Goal: Transaction & Acquisition: Purchase product/service

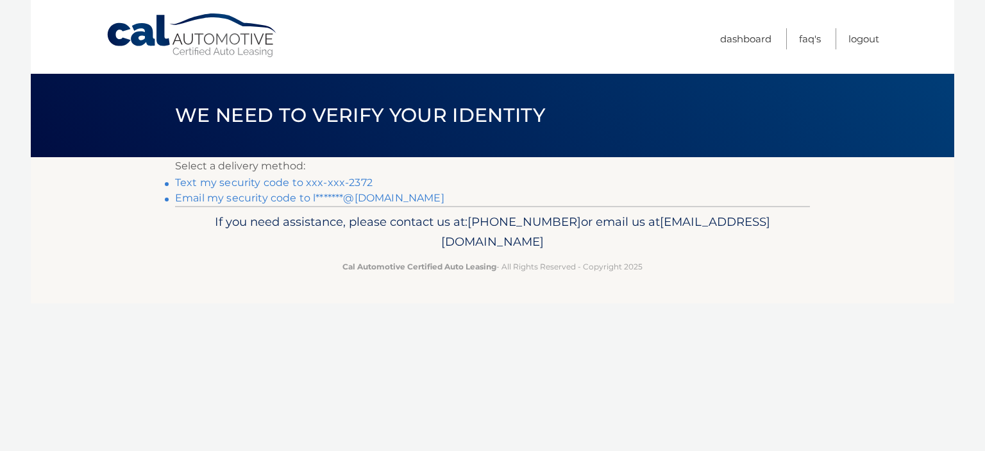
click at [323, 181] on link "Text my security code to xxx-xxx-2372" at bounding box center [273, 182] width 197 height 12
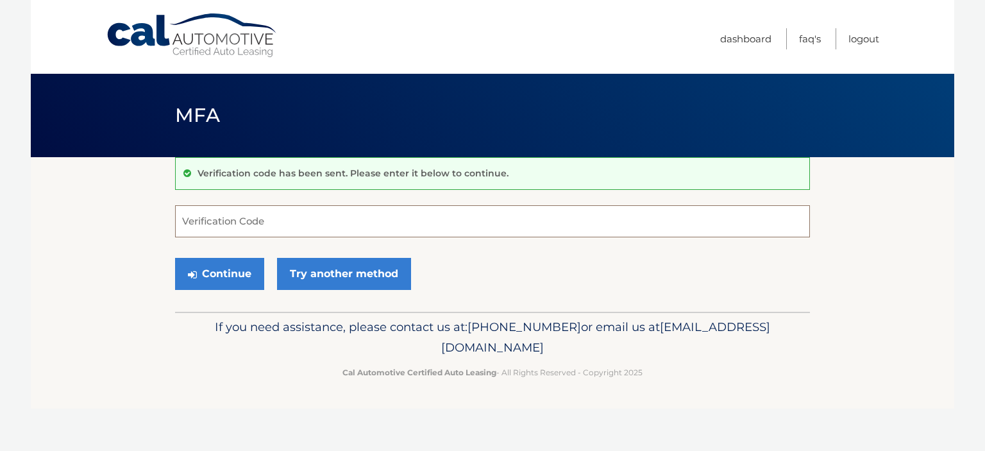
click at [426, 219] on input "Verification Code" at bounding box center [492, 221] width 635 height 32
type input "746617"
click at [175, 258] on button "Continue" at bounding box center [219, 274] width 89 height 32
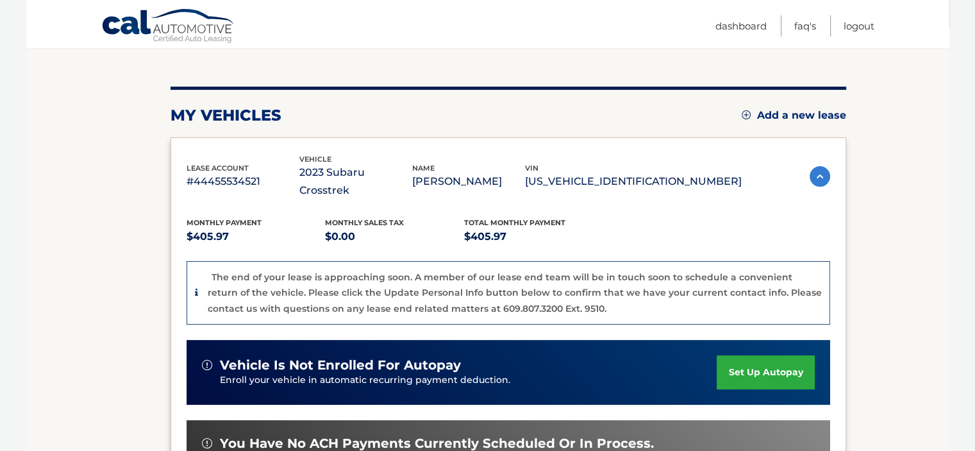
scroll to position [256, 0]
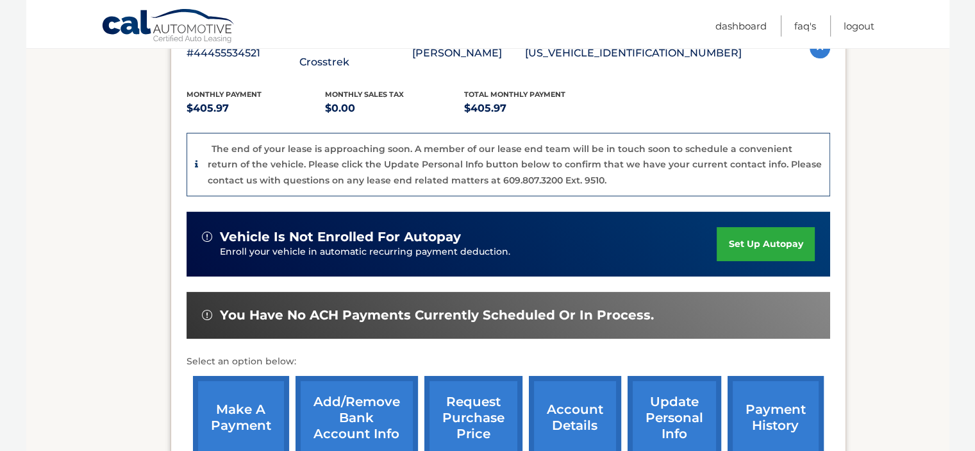
click at [246, 403] on link "make a payment" at bounding box center [241, 418] width 96 height 84
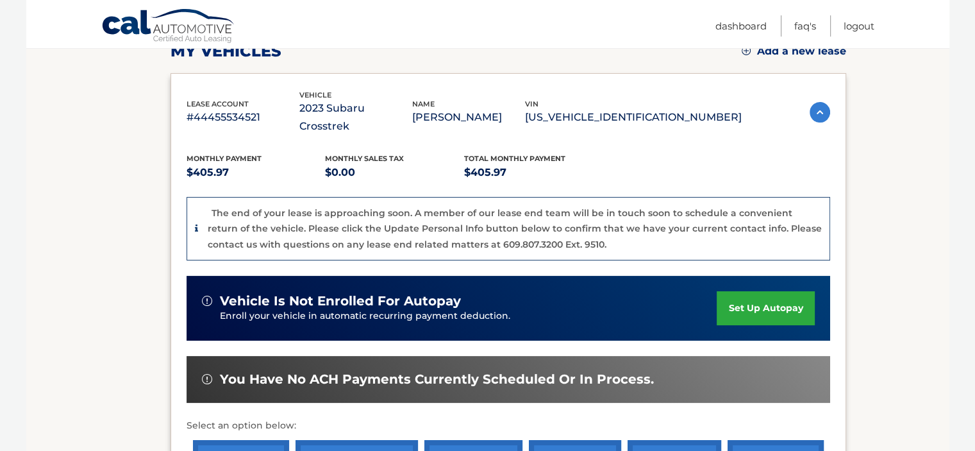
scroll to position [321, 0]
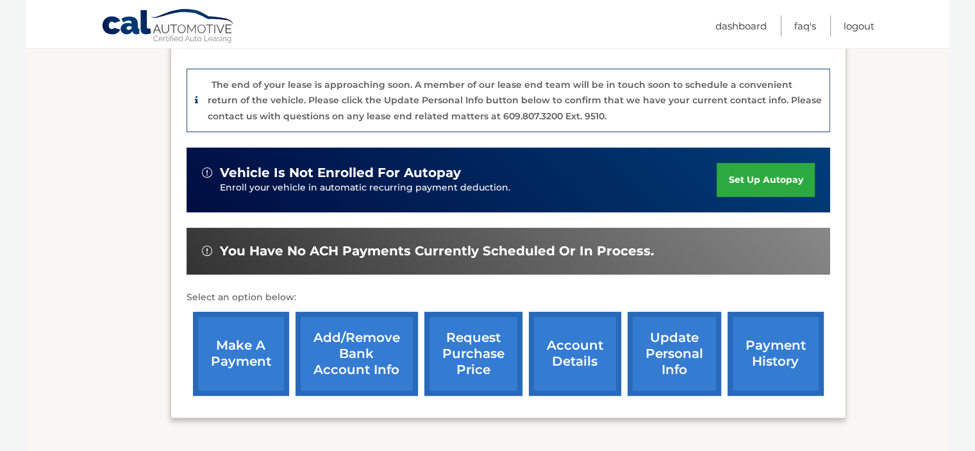
click at [805, 314] on link "payment history" at bounding box center [776, 354] width 96 height 84
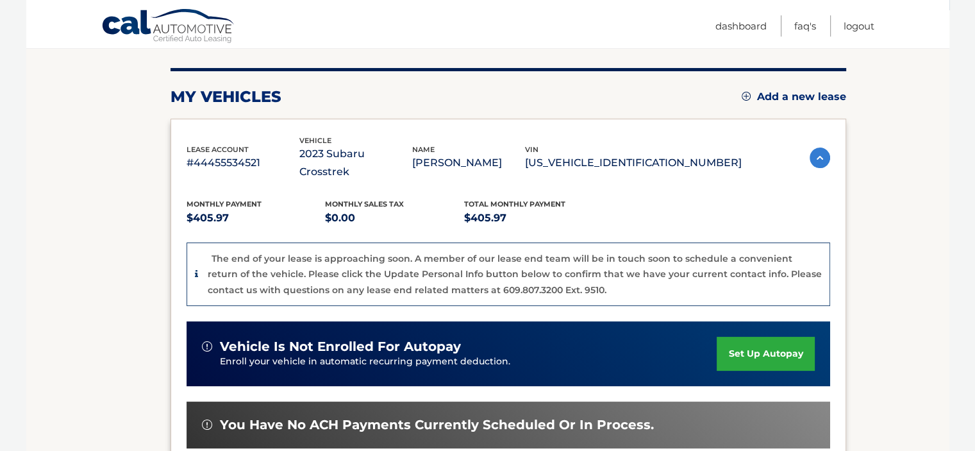
scroll to position [339, 0]
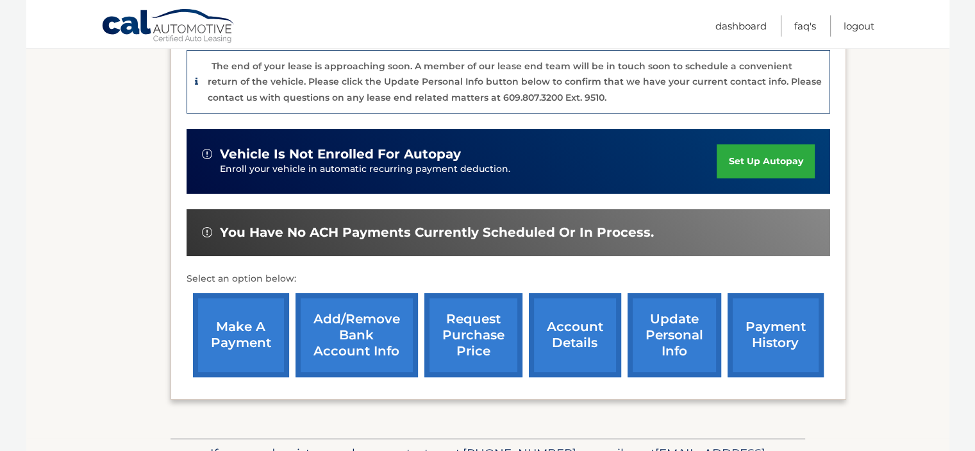
click at [561, 328] on link "account details" at bounding box center [575, 335] width 92 height 84
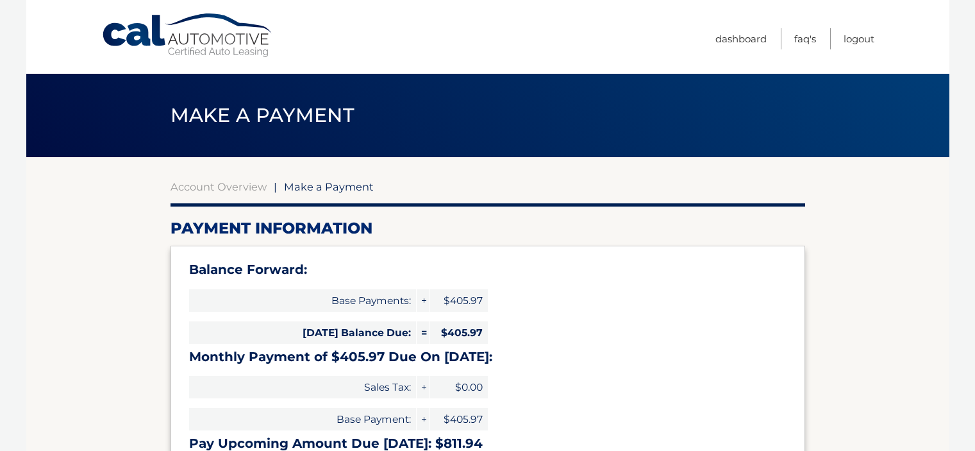
select select "NzJiZGVmYzMtMjBiNy00YzJlLThiZjUtN2U0MDNiYmMzNmRl"
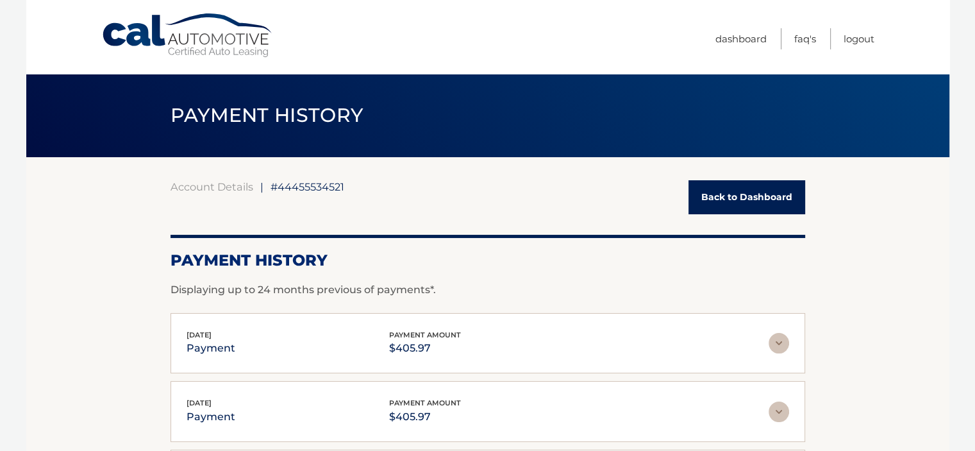
scroll to position [128, 0]
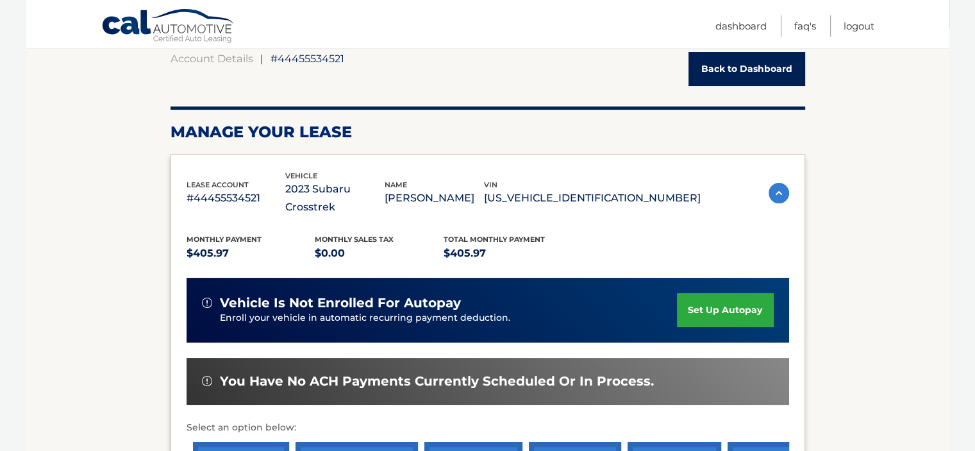
scroll to position [192, 0]
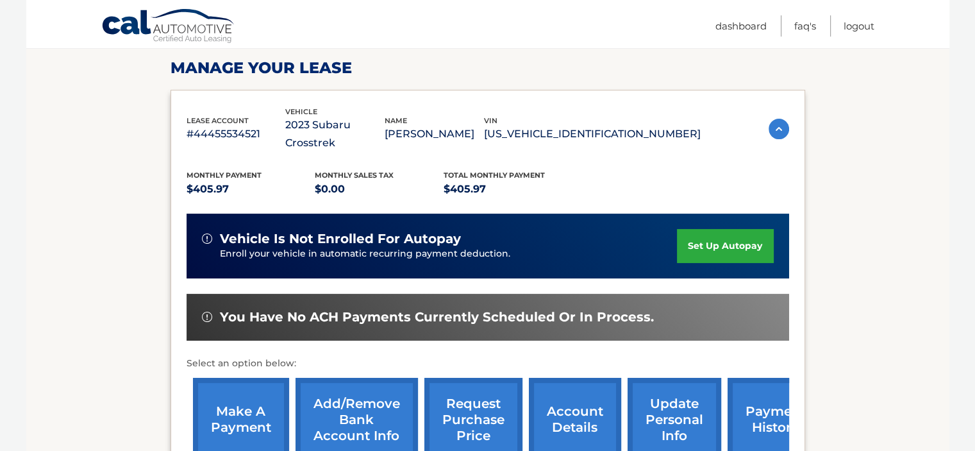
click at [578, 407] on link "account details" at bounding box center [575, 420] width 92 height 84
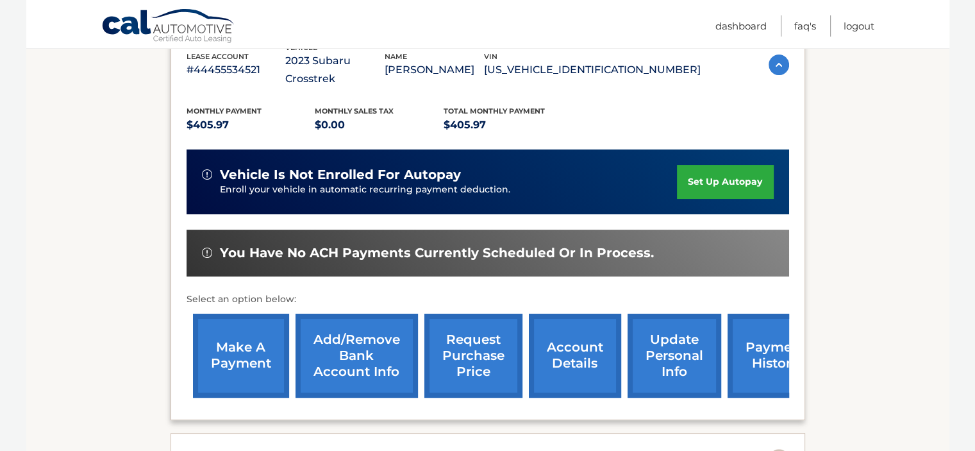
scroll to position [449, 0]
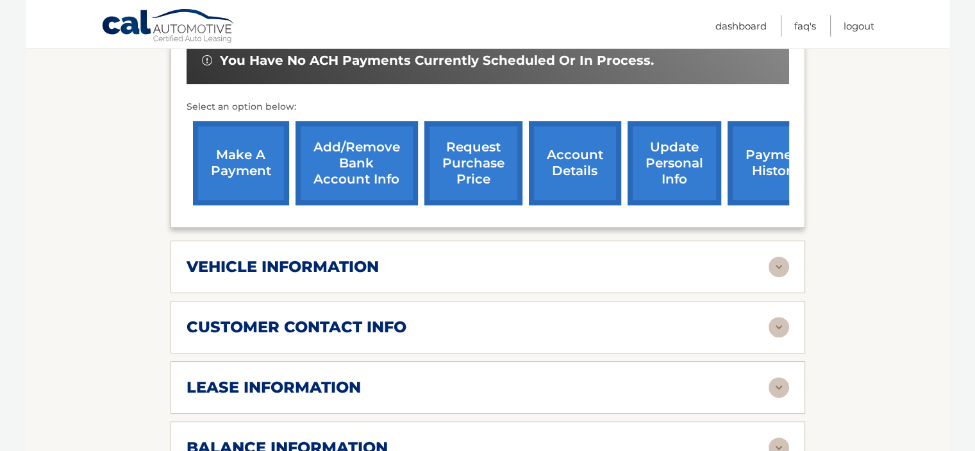
click at [778, 256] on img at bounding box center [779, 266] width 21 height 21
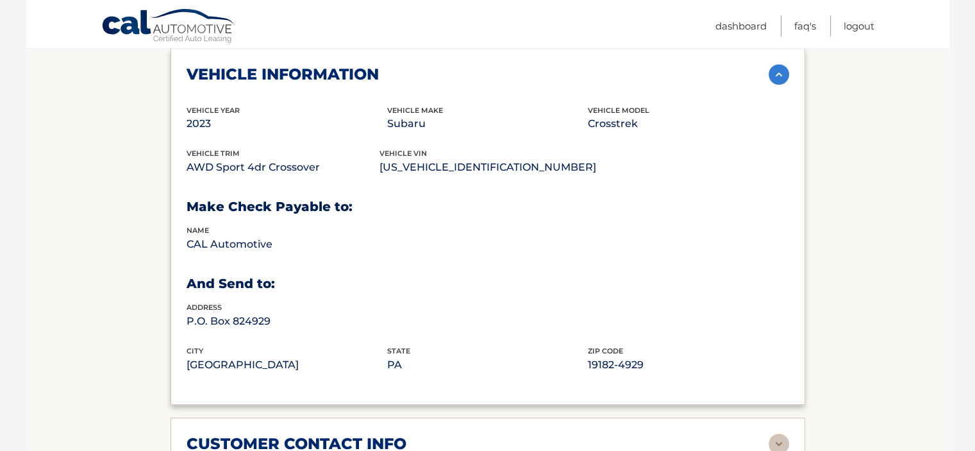
scroll to position [898, 0]
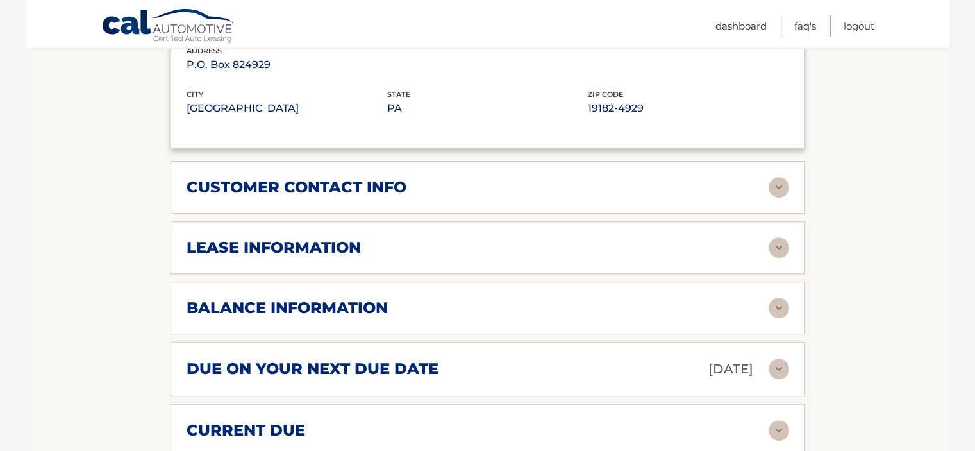
click at [775, 177] on img at bounding box center [779, 187] width 21 height 21
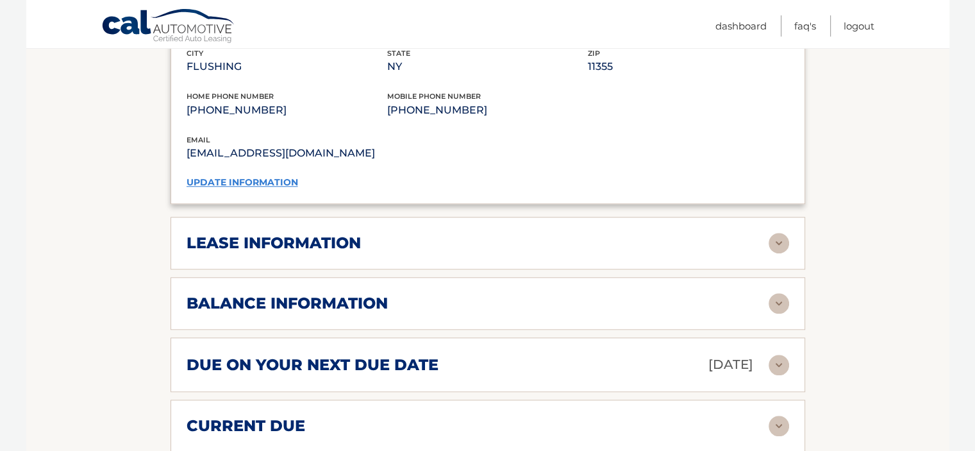
scroll to position [1154, 0]
click at [780, 233] on img at bounding box center [779, 243] width 21 height 21
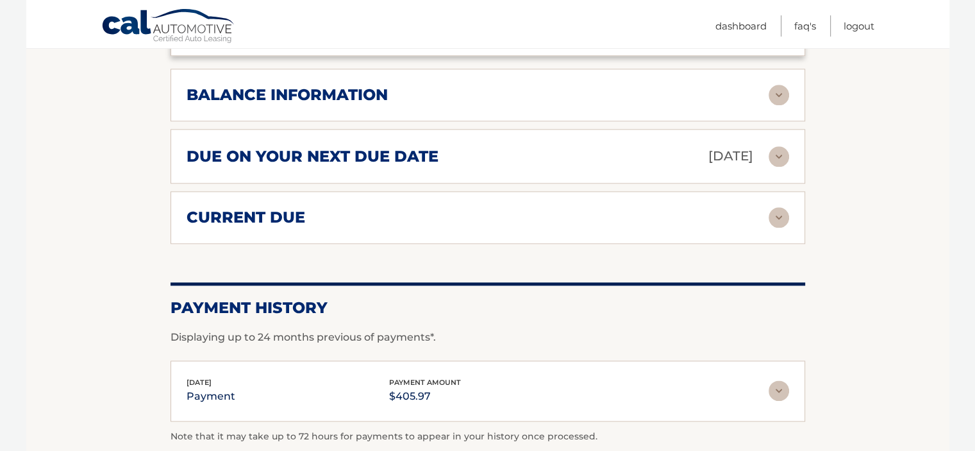
scroll to position [1539, 0]
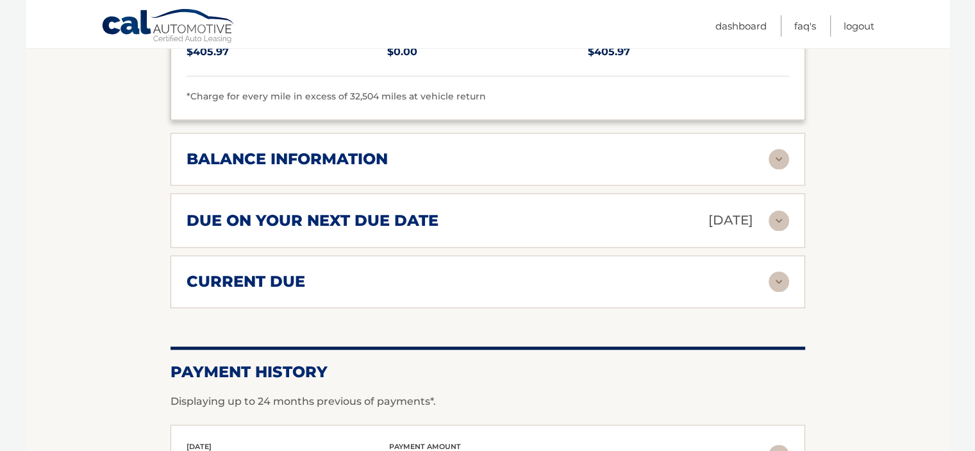
click at [781, 149] on img at bounding box center [779, 159] width 21 height 21
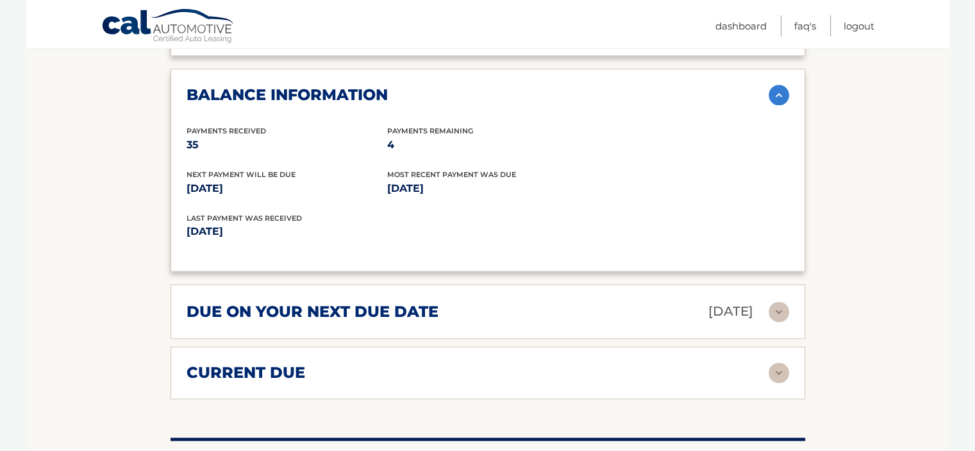
scroll to position [1667, 0]
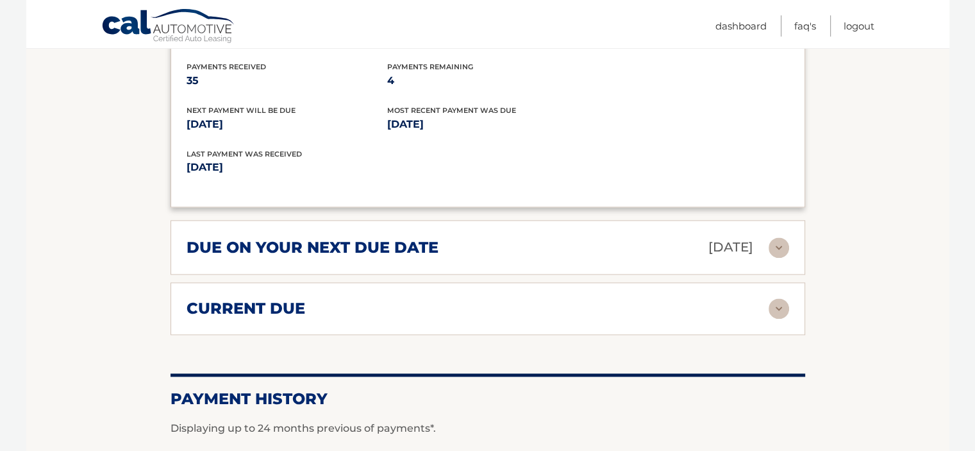
click at [783, 237] on img at bounding box center [779, 247] width 21 height 21
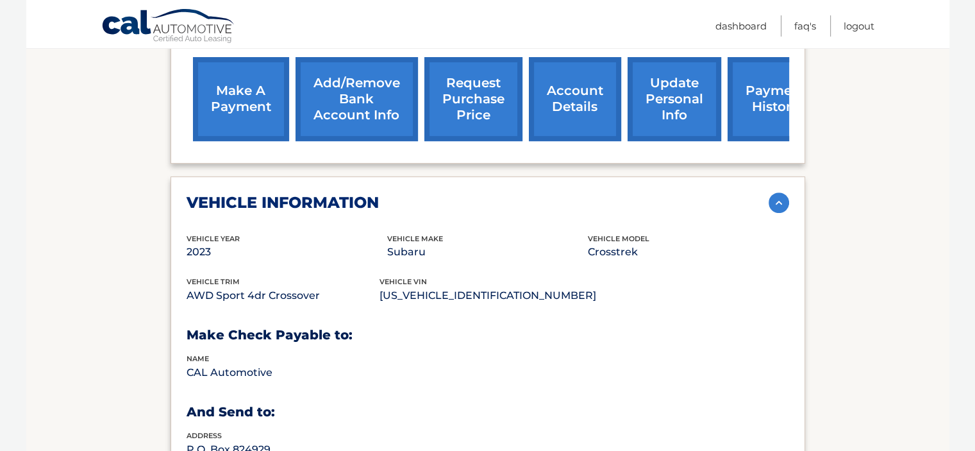
scroll to position [256, 0]
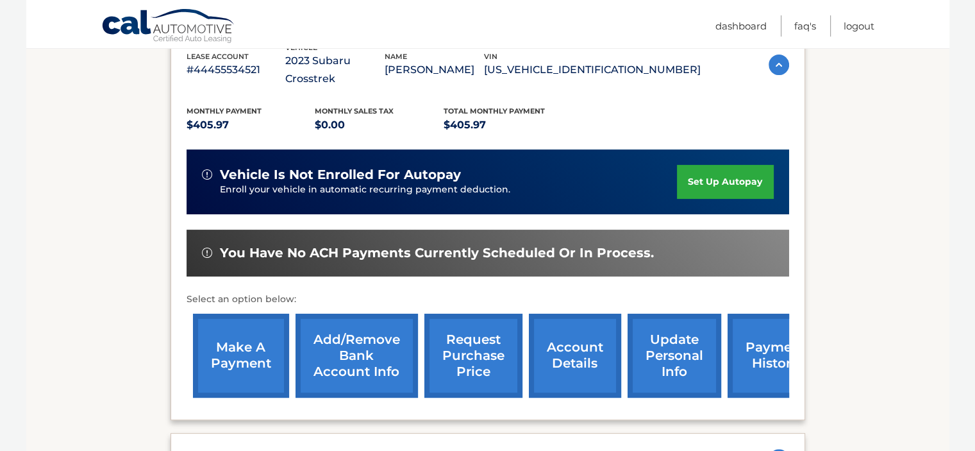
click at [244, 340] on link "make a payment" at bounding box center [241, 356] width 96 height 84
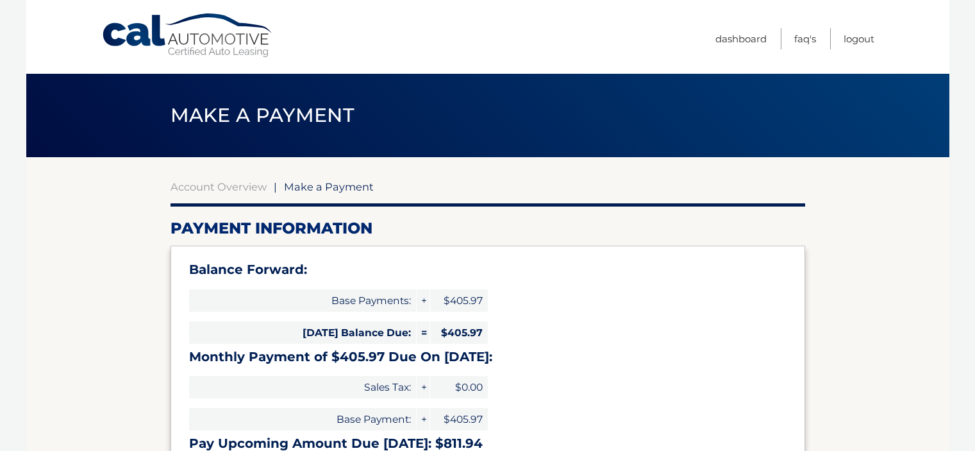
select select "NzJiZGVmYzMtMjBiNy00YzJlLThiZjUtN2U0MDNiYmMzNmRl"
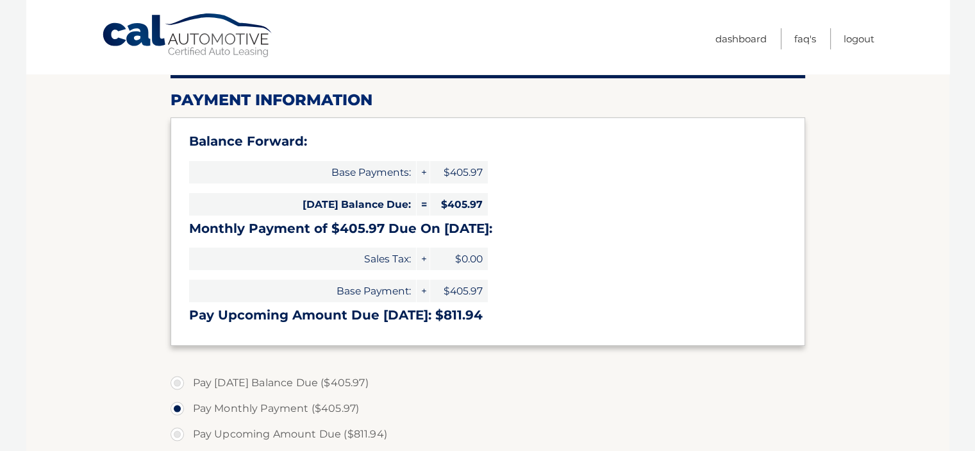
scroll to position [256, 0]
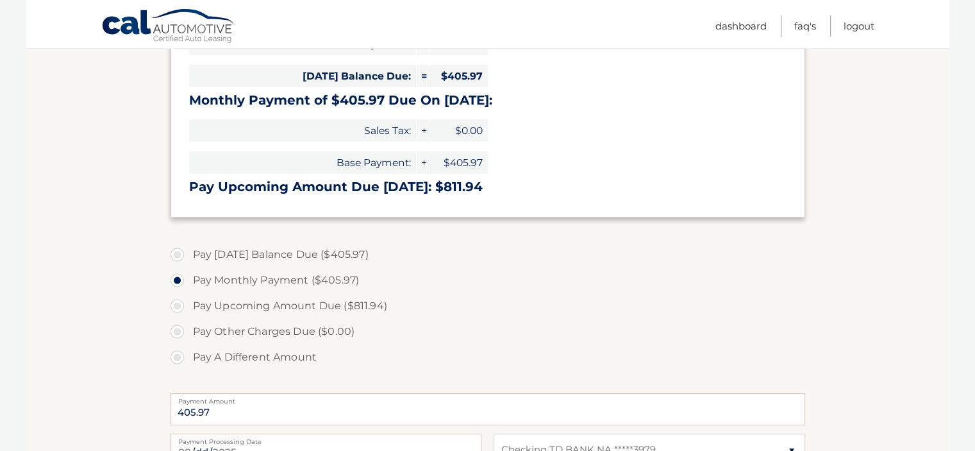
click at [179, 254] on label "Pay [DATE] Balance Due ($405.97)" at bounding box center [488, 255] width 635 height 26
click at [179, 254] on input "Pay [DATE] Balance Due ($405.97)" at bounding box center [182, 252] width 13 height 21
radio input "true"
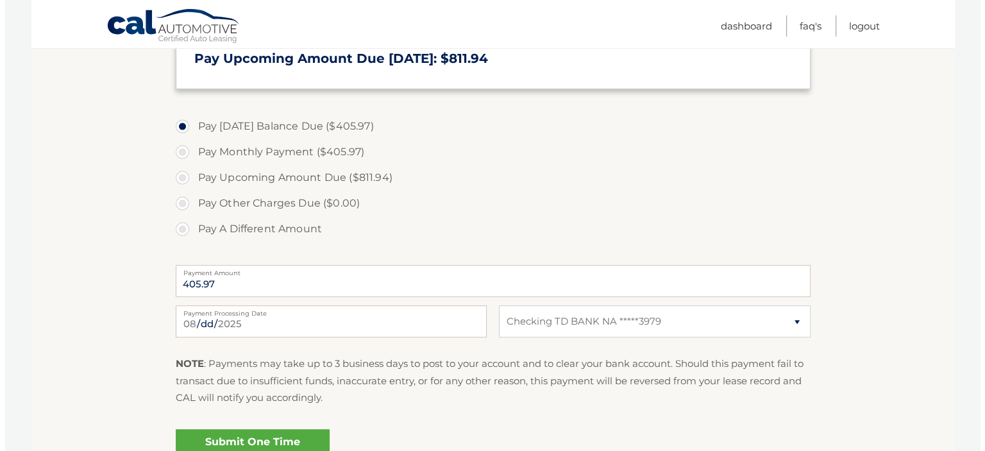
scroll to position [513, 0]
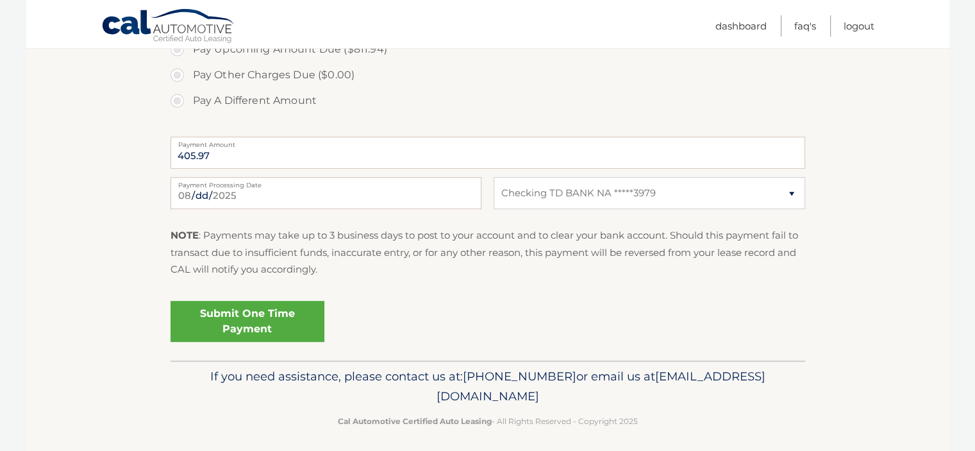
click at [190, 333] on link "Submit One Time Payment" at bounding box center [248, 321] width 154 height 41
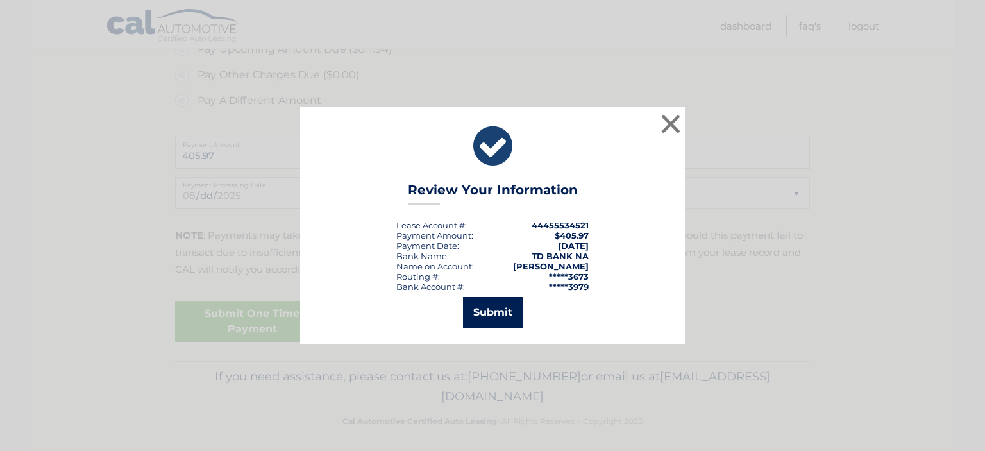
click at [493, 315] on button "Submit" at bounding box center [493, 312] width 60 height 31
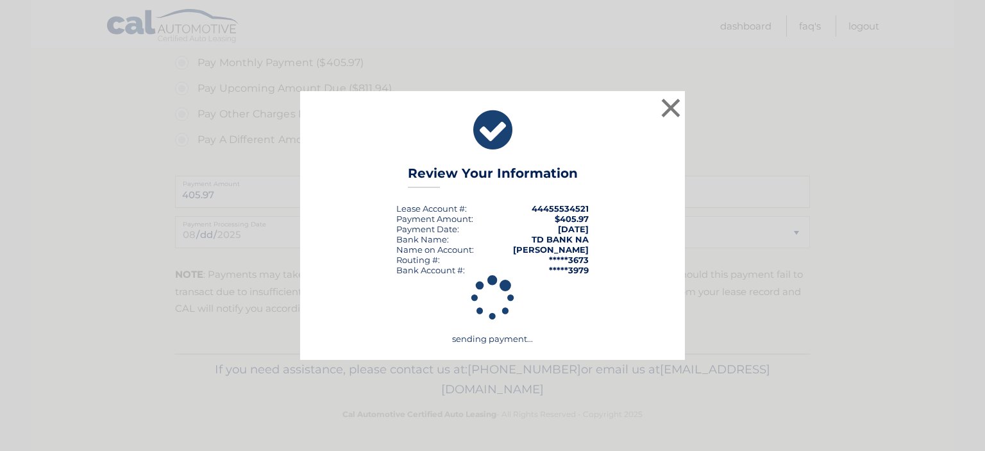
scroll to position [473, 0]
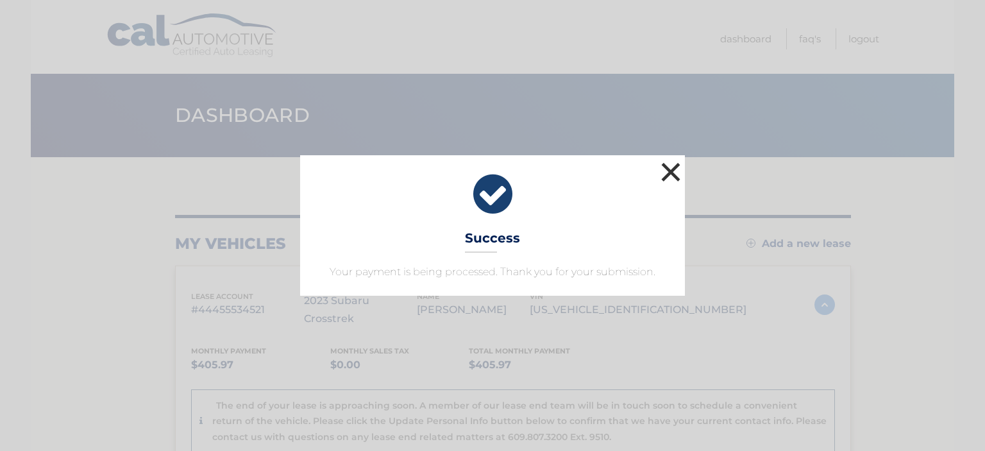
click at [670, 172] on button "×" at bounding box center [671, 172] width 26 height 26
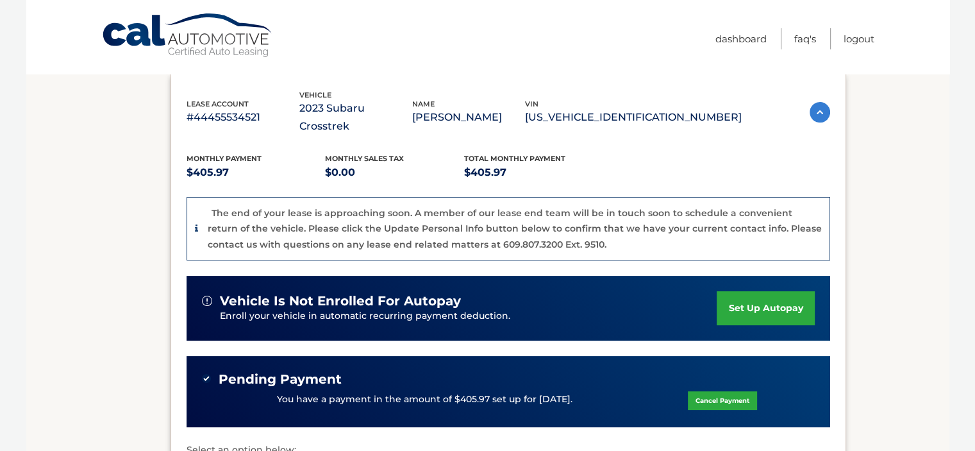
scroll to position [428, 0]
